Goal: Obtain resource: Obtain resource

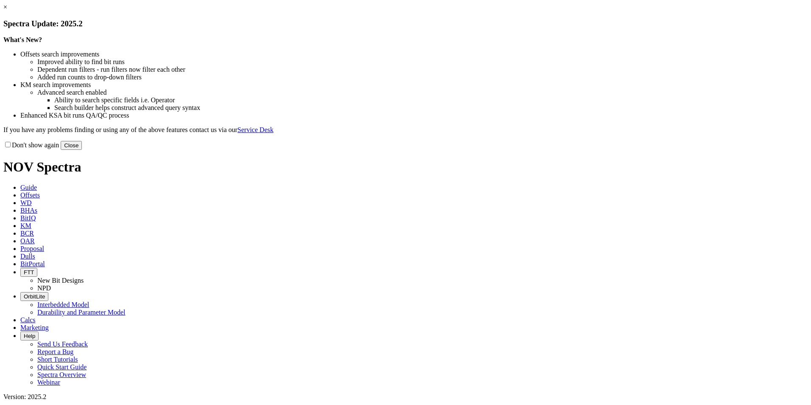
click at [82, 150] on button "Close" at bounding box center [71, 145] width 21 height 9
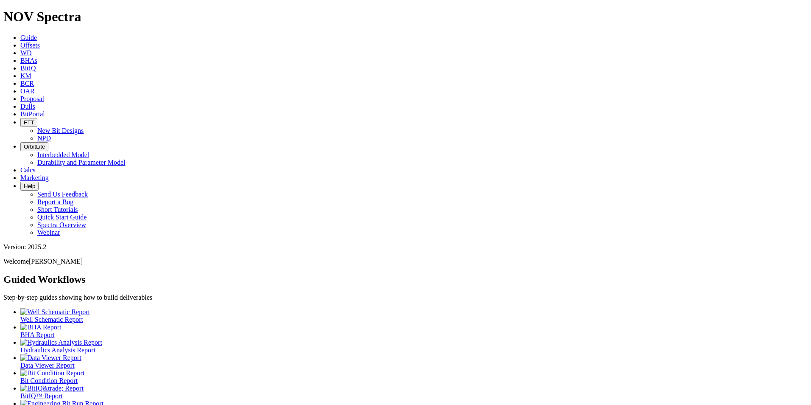
click at [20, 87] on icon at bounding box center [20, 90] width 0 height 7
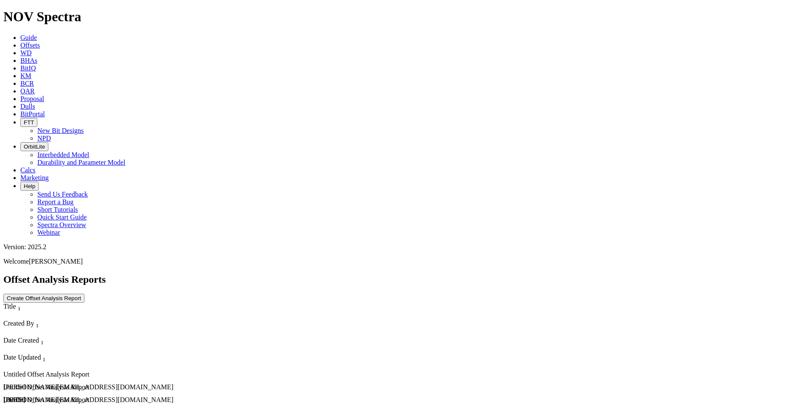
click at [84, 294] on button "Create Offset Analysis Report" at bounding box center [43, 298] width 81 height 9
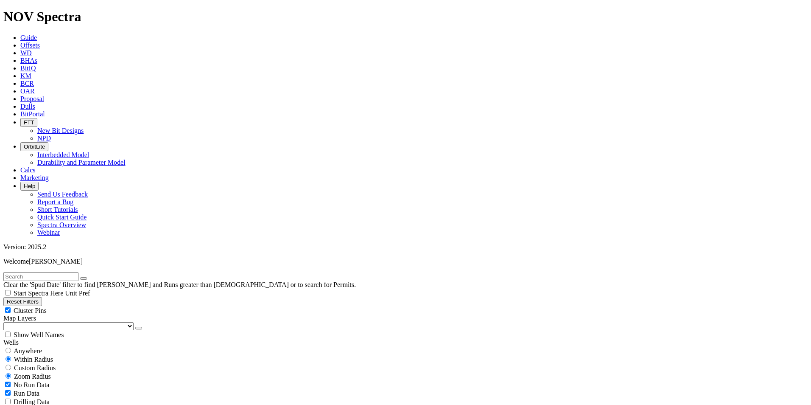
click at [11, 347] on input "radio" at bounding box center [9, 350] width 6 height 6
radio input "true"
radio input "false"
drag, startPoint x: 48, startPoint y: 279, endPoint x: -28, endPoint y: 272, distance: 76.3
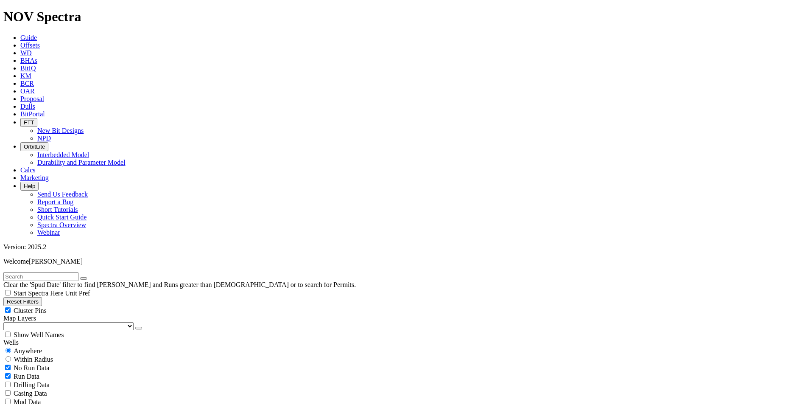
drag, startPoint x: 117, startPoint y: 279, endPoint x: 64, endPoint y: 272, distance: 52.7
click at [42, 272] on input "text" at bounding box center [40, 276] width 75 height 9
type input "Agua Fria"
click at [89, 277] on button "submit" at bounding box center [92, 278] width 7 height 3
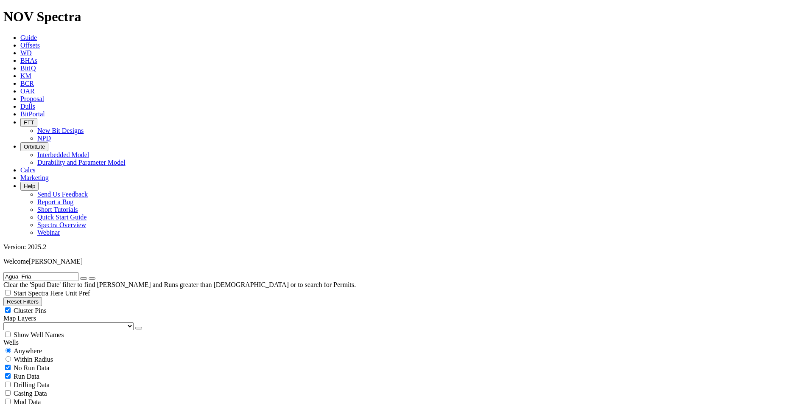
scroll to position [2654, 0]
